Goal: Find specific page/section: Find specific page/section

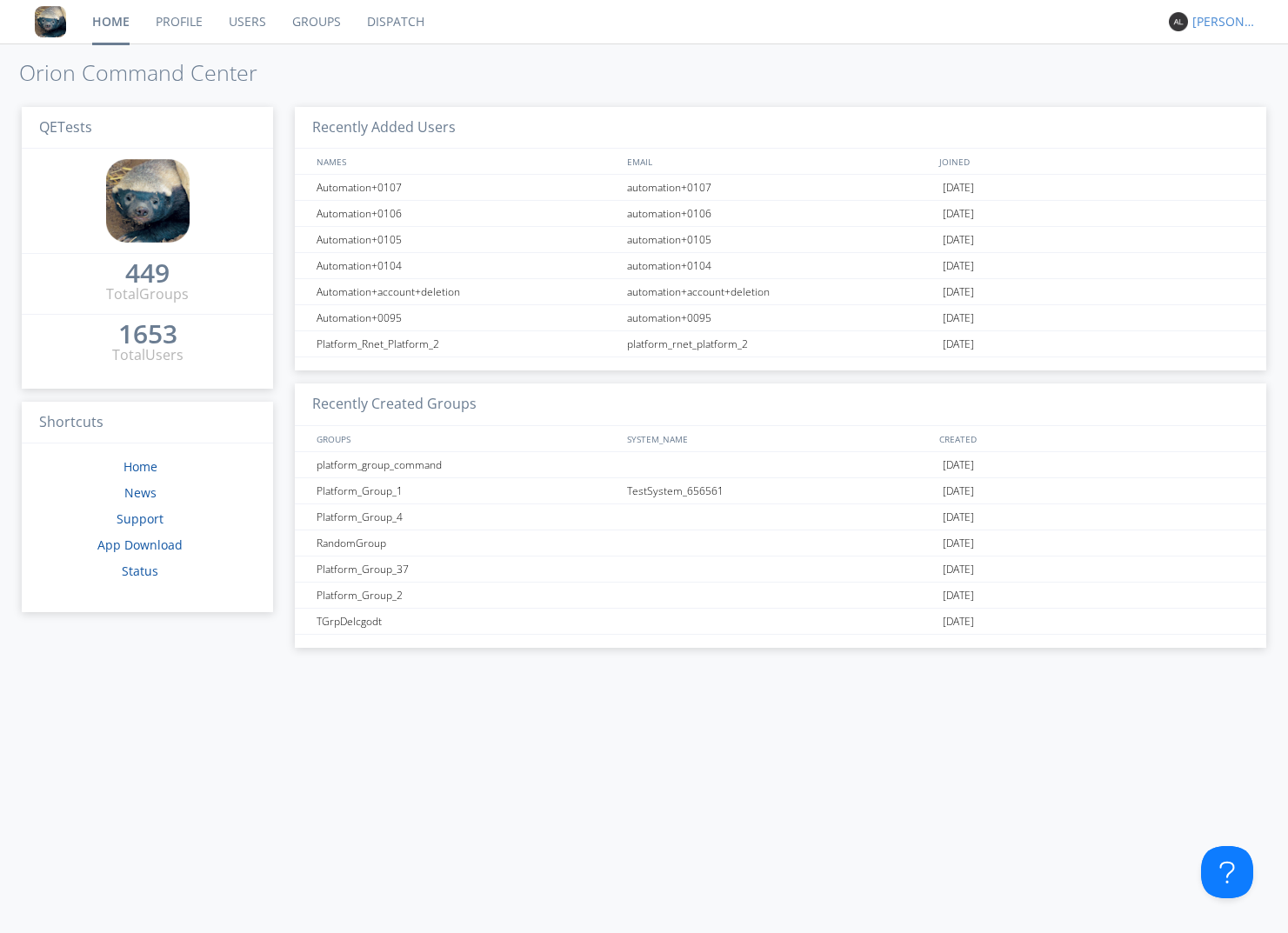
click at [1226, 27] on div "Alejandro" at bounding box center [1224, 21] width 65 height 17
click at [1216, 63] on div "Settings" at bounding box center [1233, 61] width 90 height 31
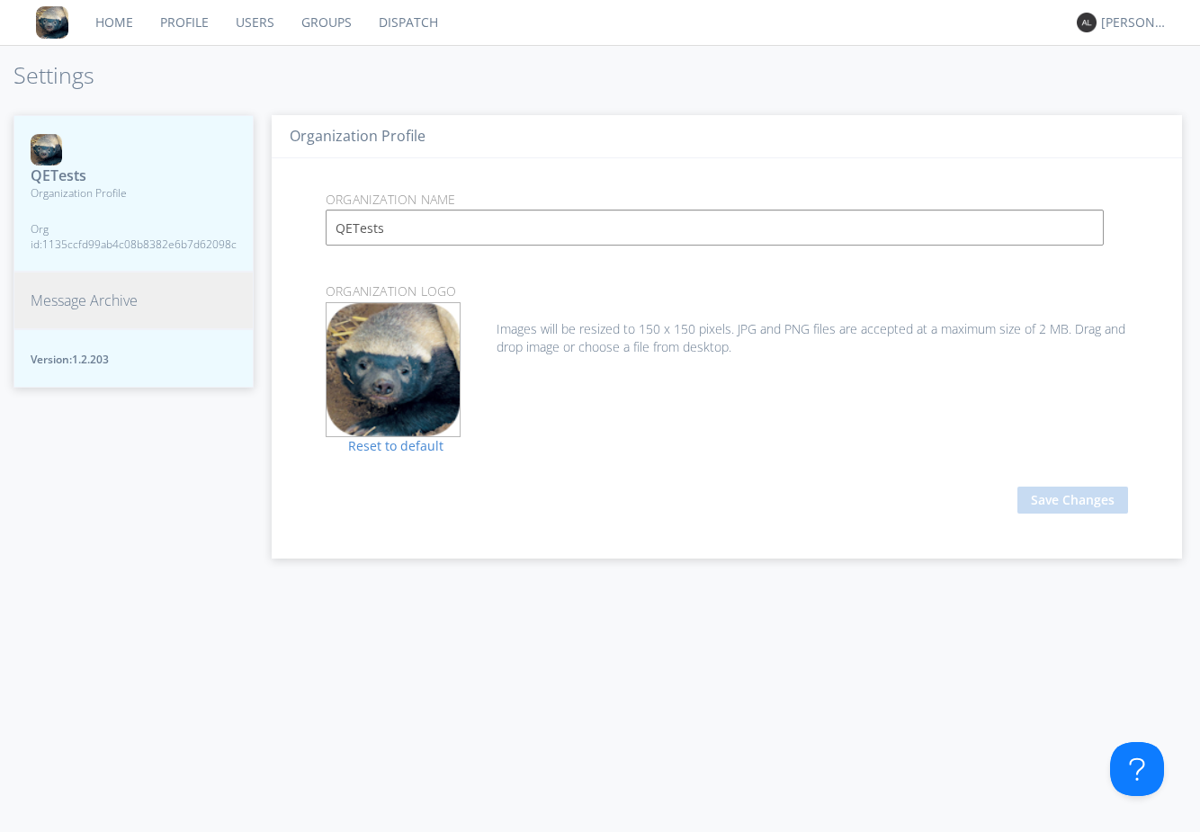
click at [112, 16] on link "Home" at bounding box center [114, 22] width 65 height 45
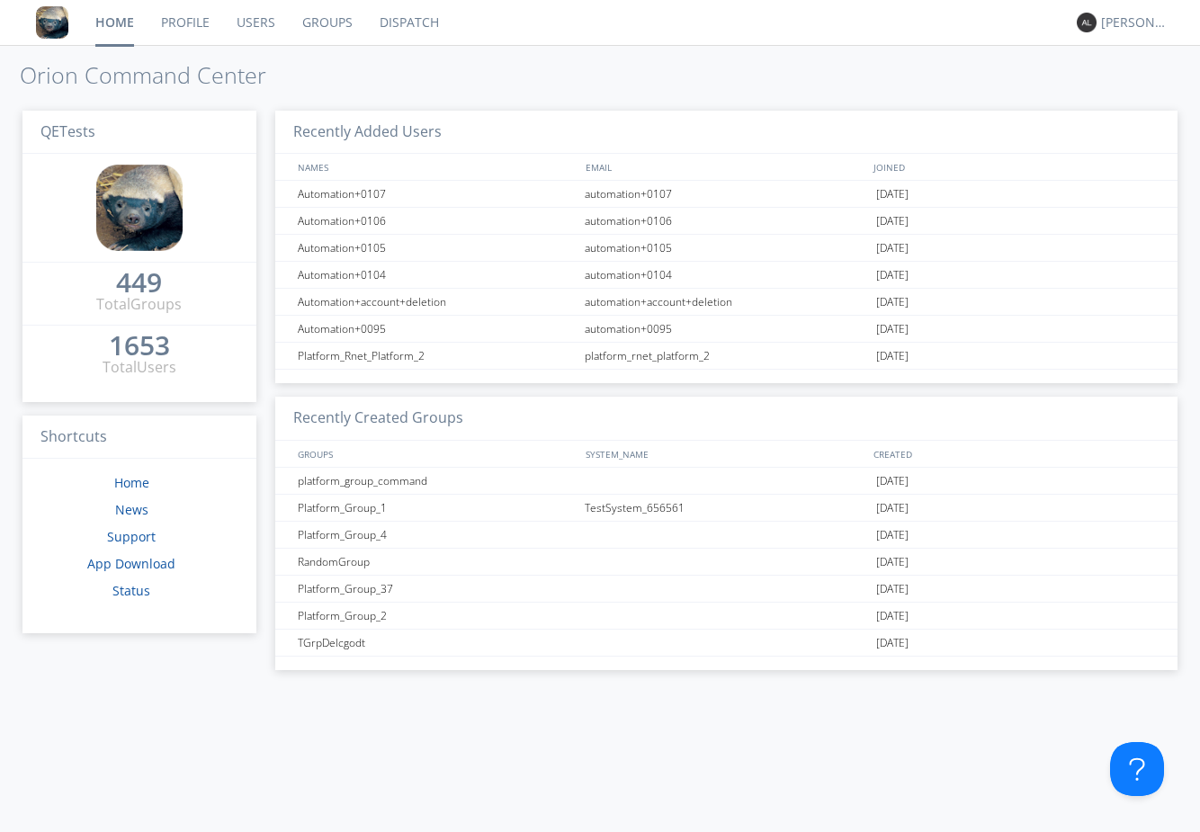
click at [189, 22] on link "Profile" at bounding box center [185, 22] width 76 height 45
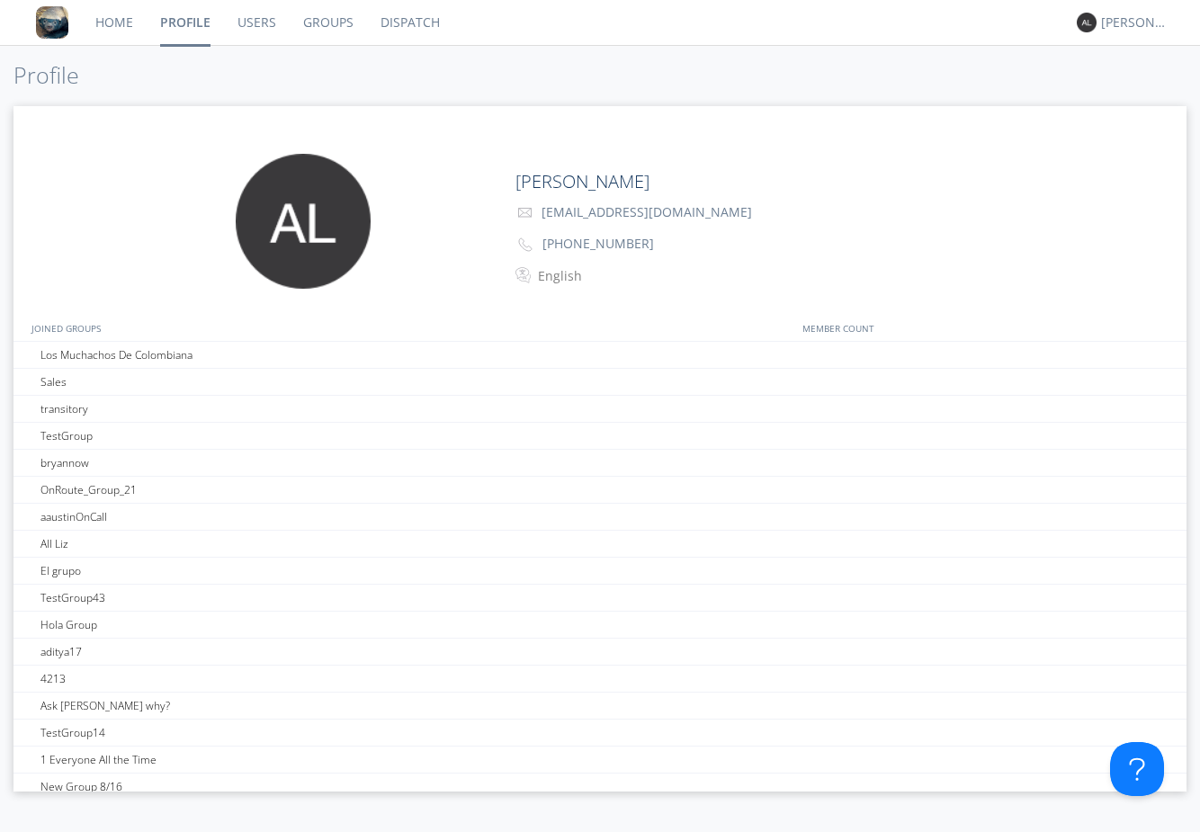
click at [103, 25] on link "Home" at bounding box center [114, 22] width 65 height 45
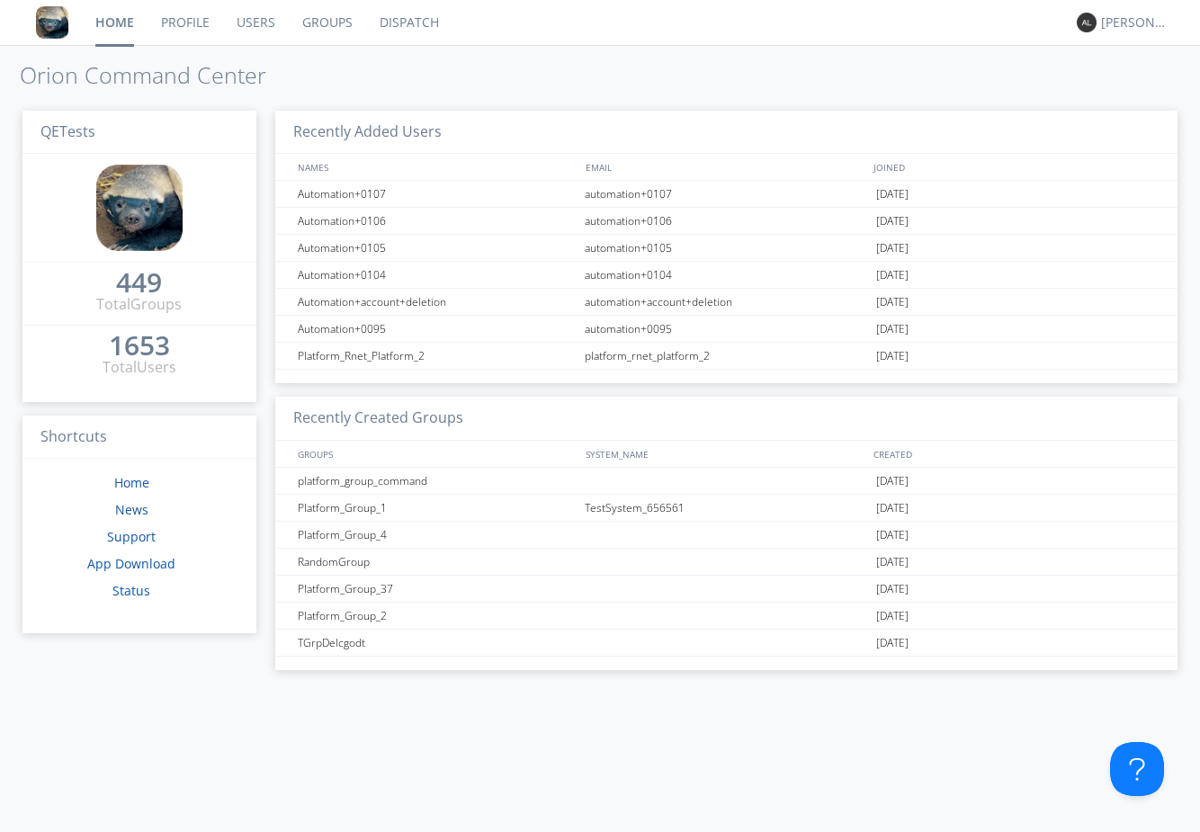
click at [404, 23] on link "Dispatch" at bounding box center [409, 22] width 86 height 45
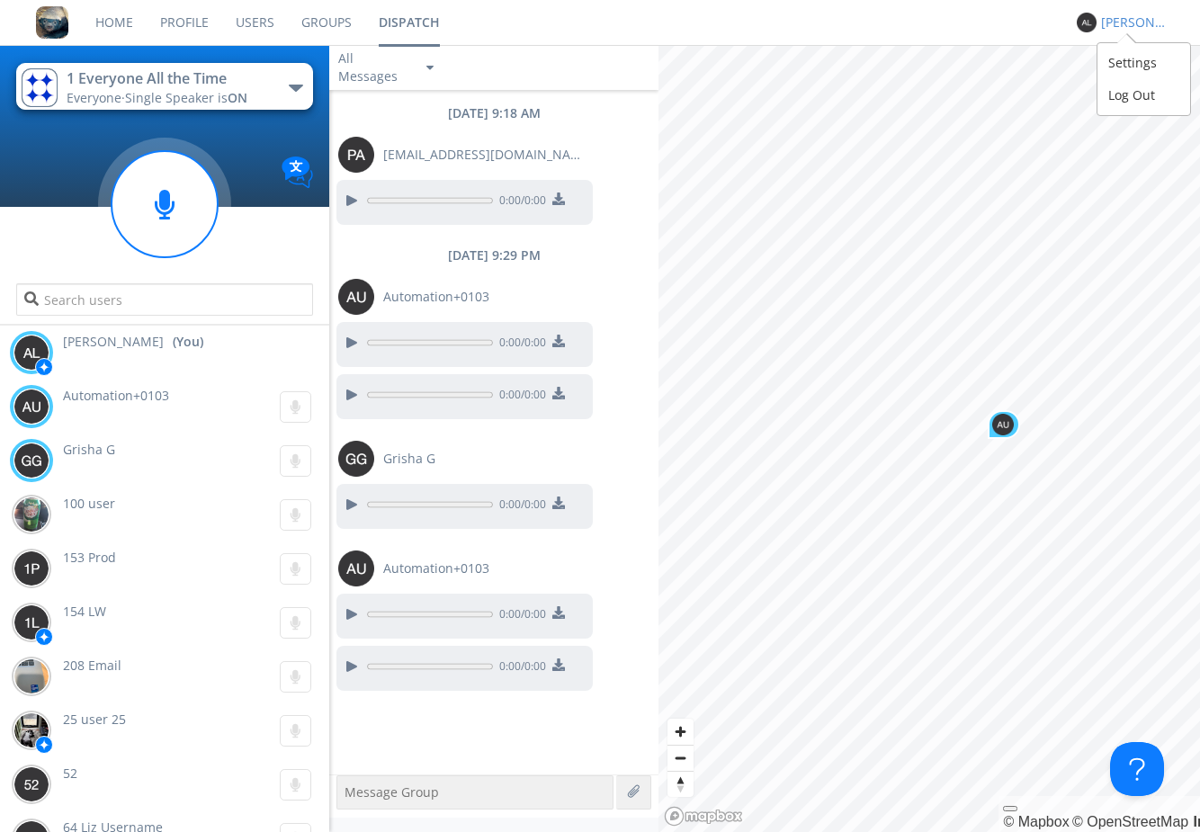
click at [1125, 17] on div "Alejandro" at bounding box center [1134, 22] width 67 height 18
click at [1126, 60] on div "Settings" at bounding box center [1143, 63] width 93 height 32
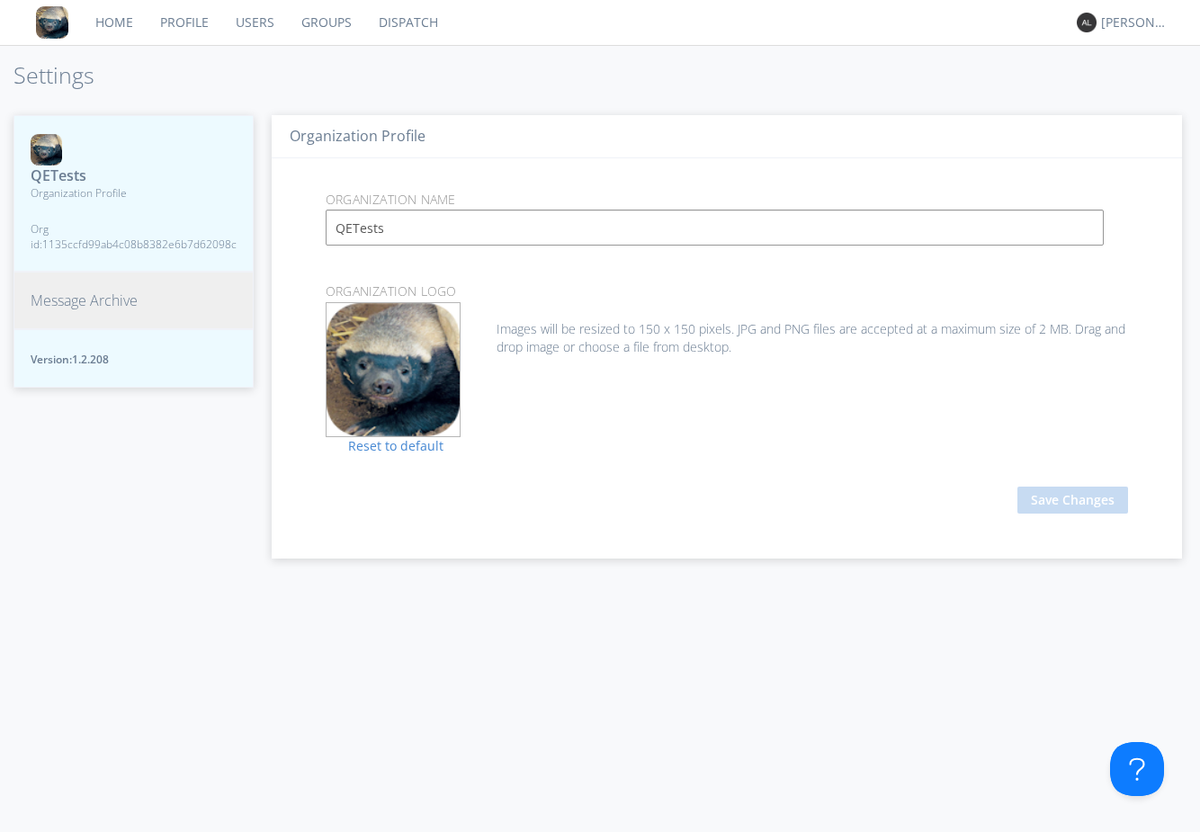
click at [396, 21] on link "Dispatch" at bounding box center [408, 22] width 86 height 45
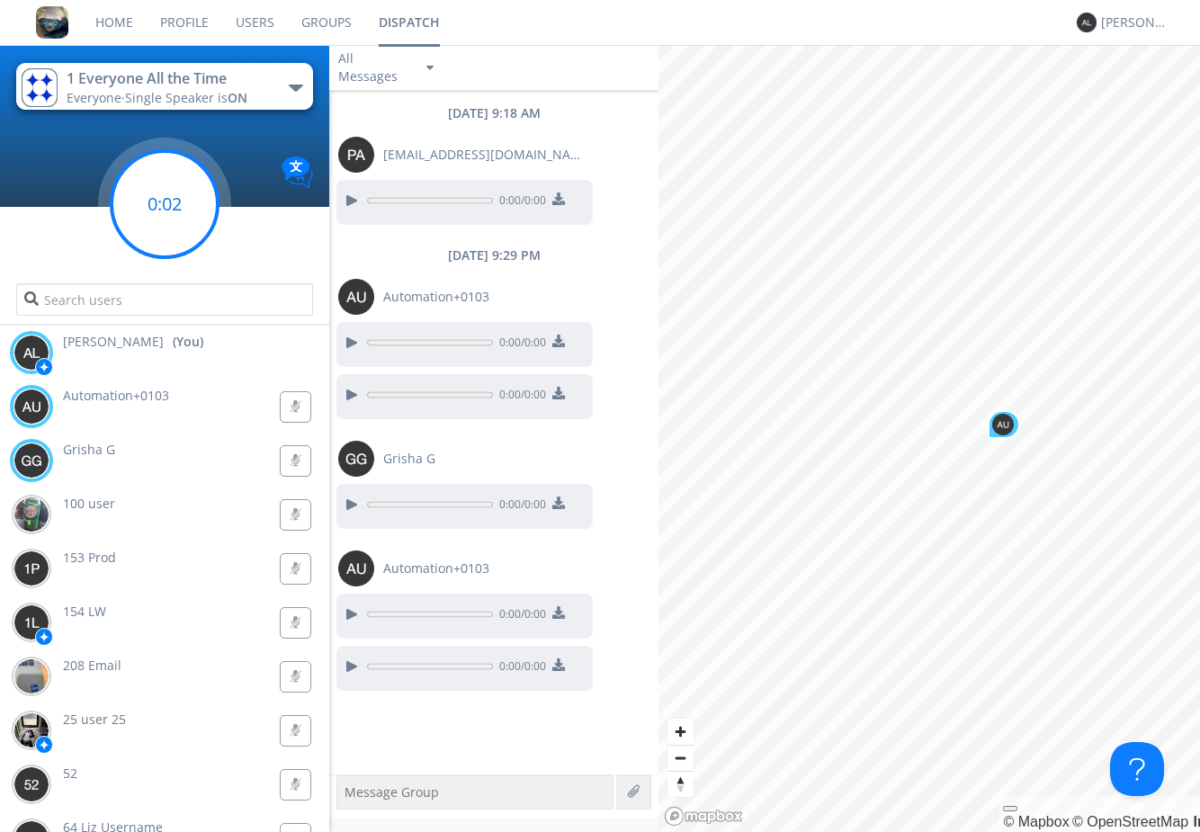
click at [156, 207] on g at bounding box center [165, 204] width 106 height 106
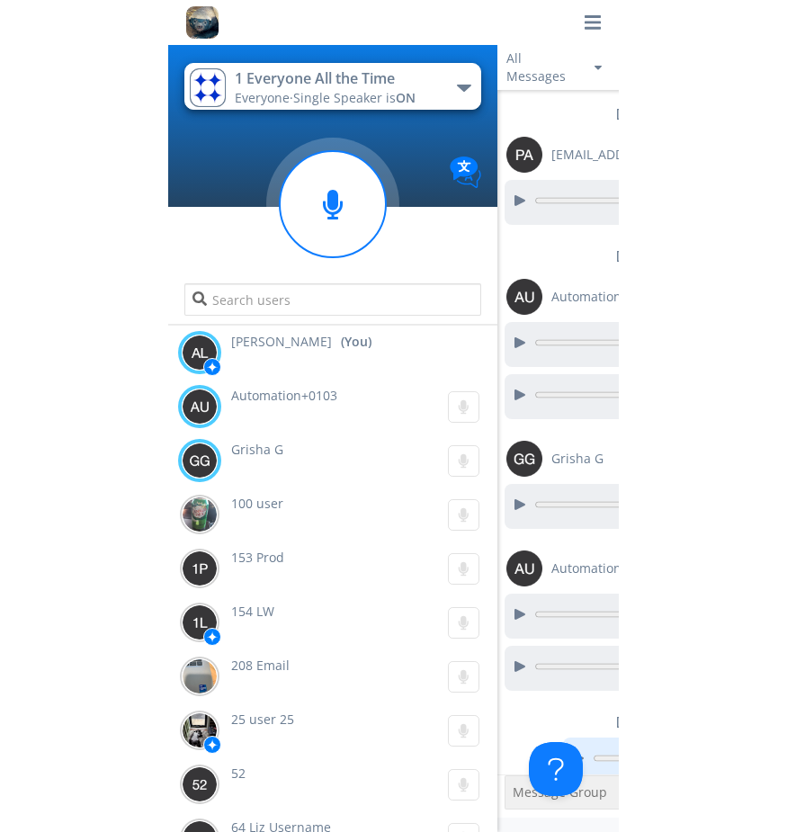
scroll to position [125, 0]
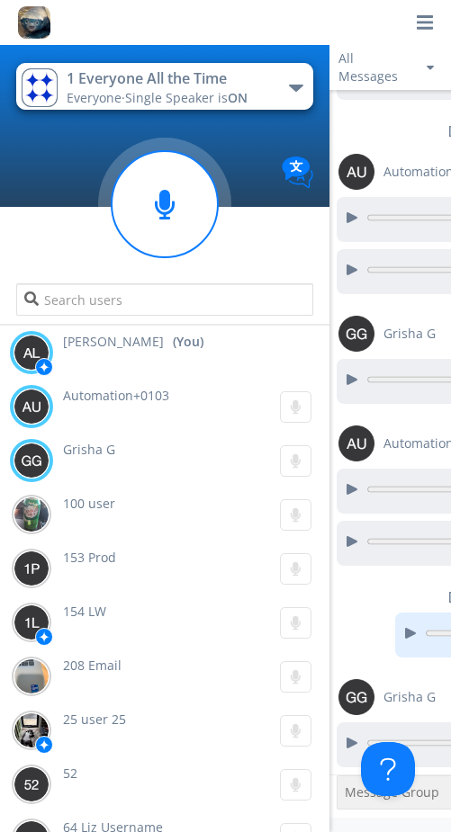
drag, startPoint x: 449, startPoint y: 472, endPoint x: 477, endPoint y: 472, distance: 28.8
click at [451, 472] on html "1 Everyone All the Time Everyone · Single Speaker is ON 1 Everyone All the Time…" at bounding box center [225, 416] width 451 height 832
